Goal: Transaction & Acquisition: Subscribe to service/newsletter

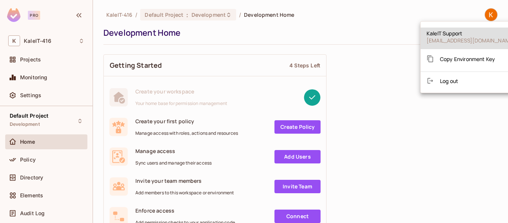
click at [450, 78] on span "Log out" at bounding box center [449, 80] width 18 height 7
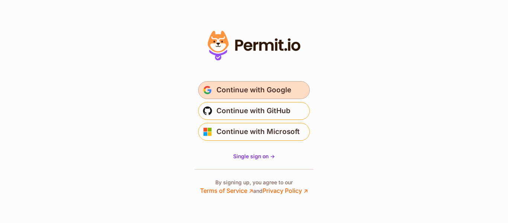
click at [260, 92] on span "Continue with Google" at bounding box center [253, 90] width 75 height 12
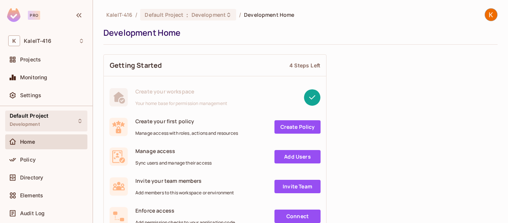
click at [41, 123] on div "Default Project Development" at bounding box center [29, 121] width 39 height 16
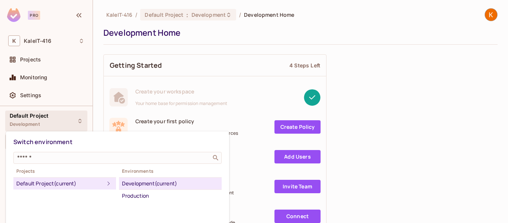
click at [49, 128] on div at bounding box center [254, 111] width 508 height 223
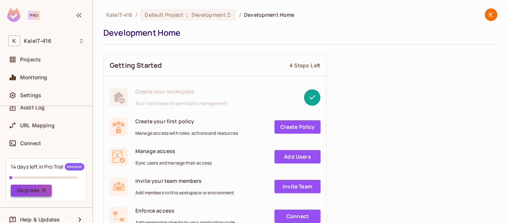
scroll to position [114, 0]
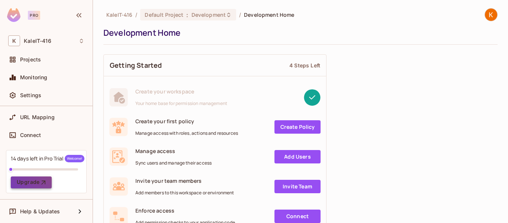
click at [39, 180] on button "Upgrade" at bounding box center [31, 182] width 41 height 12
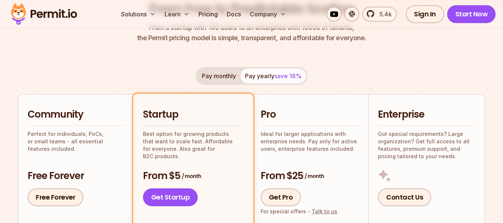
scroll to position [186, 0]
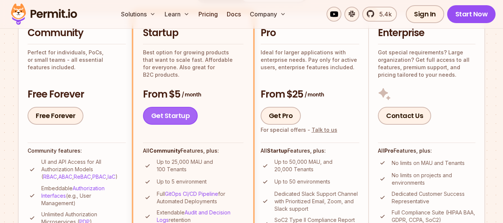
click at [174, 117] on link "Get Startup" at bounding box center [170, 116] width 55 height 18
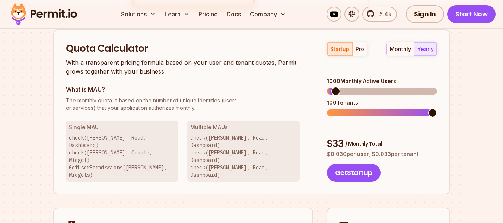
scroll to position [482, 0]
click at [331, 86] on span at bounding box center [335, 90] width 9 height 9
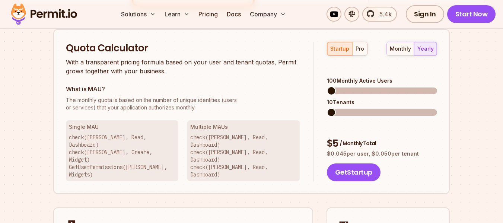
click at [402, 56] on div "startup pro monthly yearly 100 Monthly Active Users 10 Tenants $ 5 / Monthly To…" at bounding box center [374, 112] width 123 height 140
click at [402, 52] on button "monthly" at bounding box center [399, 48] width 27 height 13
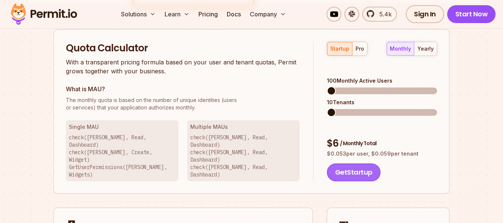
click at [363, 163] on button "Get Startup" at bounding box center [354, 172] width 54 height 18
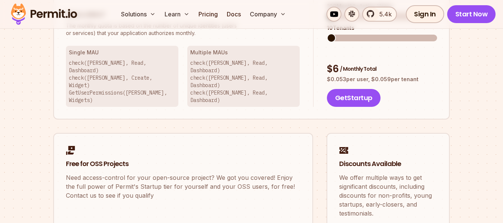
scroll to position [564, 0]
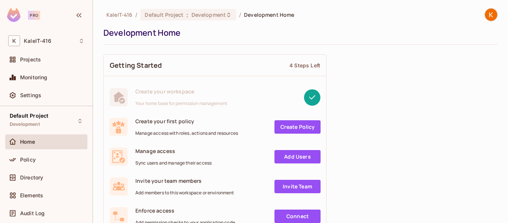
scroll to position [114, 0]
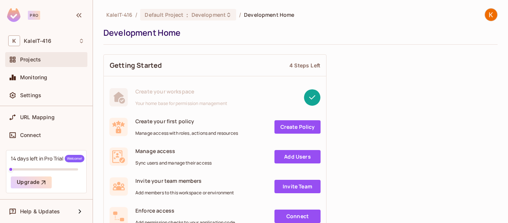
click at [39, 62] on span "Projects" at bounding box center [30, 60] width 21 height 6
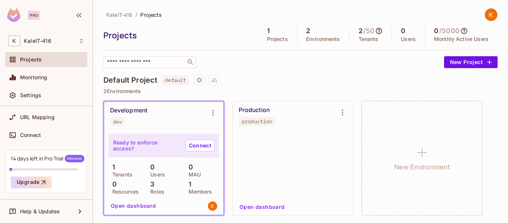
scroll to position [113, 0]
